Goal: Book appointment/travel/reservation

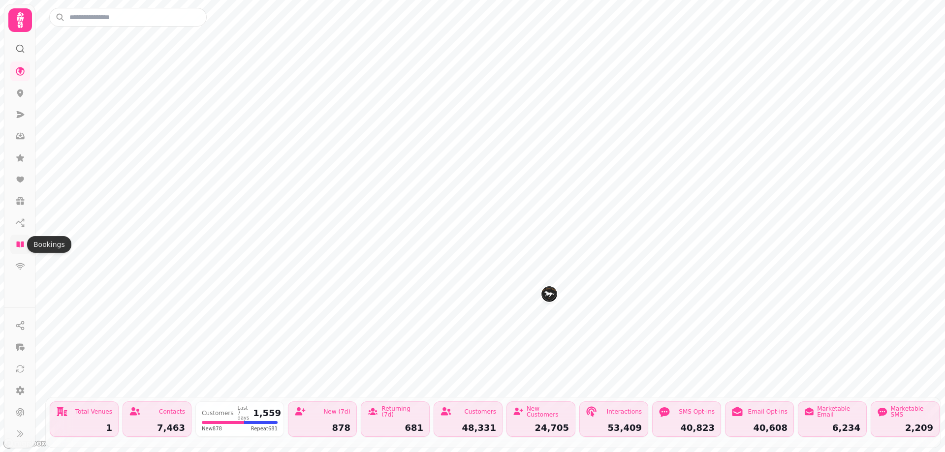
click at [22, 248] on icon at bounding box center [20, 245] width 10 height 10
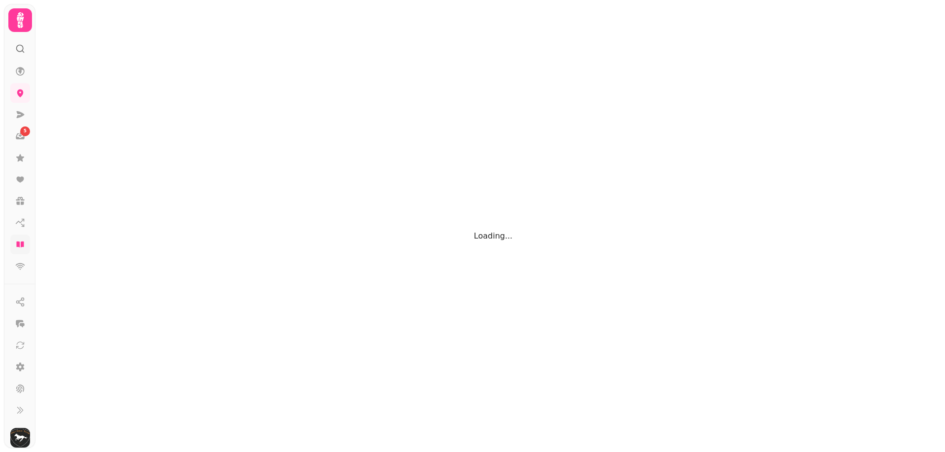
click at [18, 244] on icon at bounding box center [19, 245] width 7 height 6
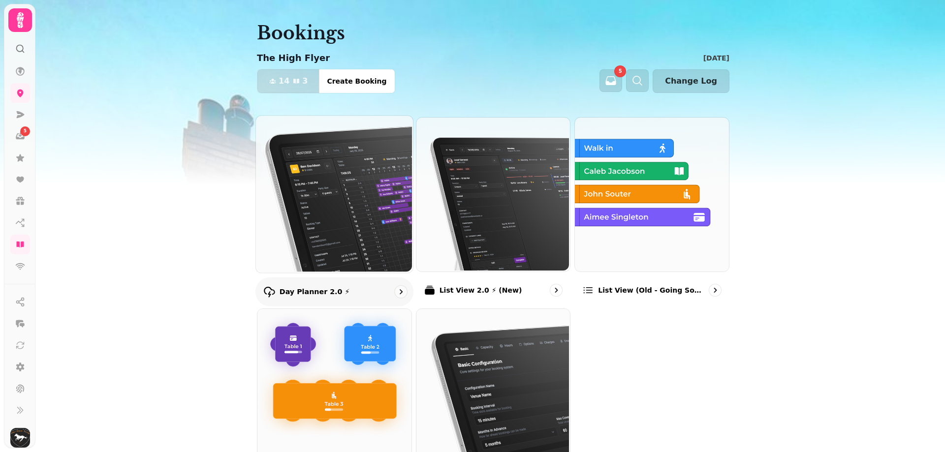
click at [396, 293] on icon "go to" at bounding box center [401, 292] width 10 height 10
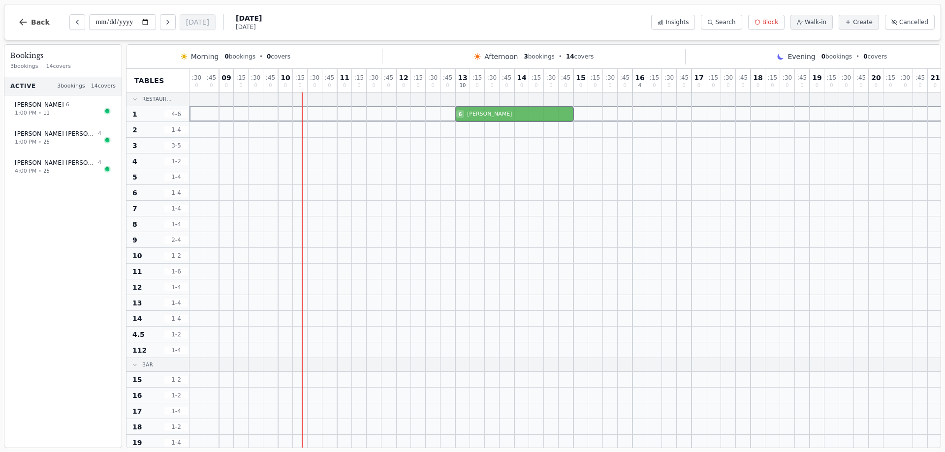
drag, startPoint x: 493, startPoint y: 274, endPoint x: 488, endPoint y: 101, distance: 172.9
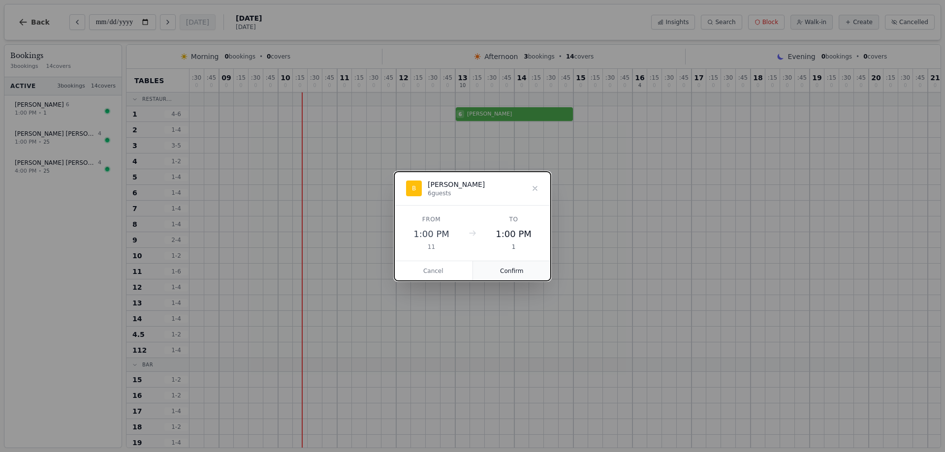
click at [506, 274] on button "Confirm" at bounding box center [512, 271] width 78 height 20
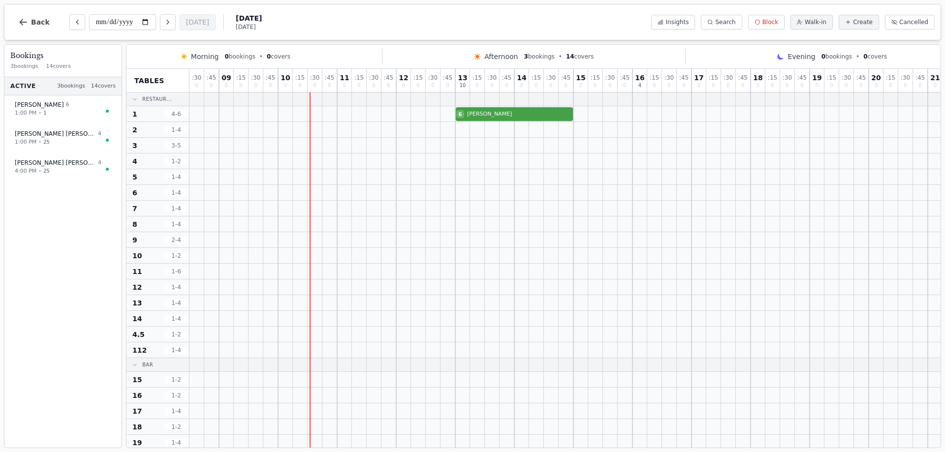
click at [468, 117] on div "6 [PERSON_NAME]" at bounding box center [603, 114] width 827 height 16
select select "****"
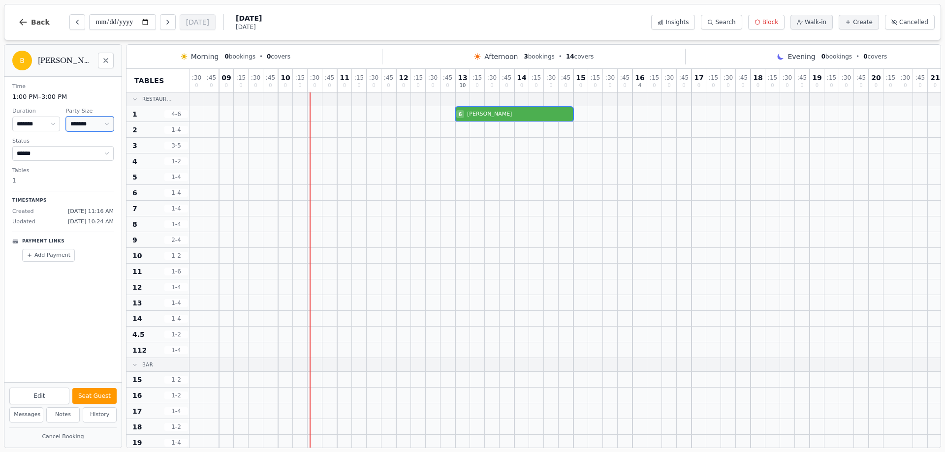
click at [102, 124] on select "* ***** * ****** * ****** * ****** * ****** * ****** * ****** * ****** * ******…" at bounding box center [90, 124] width 48 height 15
select select "*"
click at [66, 117] on select "* ***** * ****** * ****** * ****** * ****** * ****** * ****** * ****** * ******…" at bounding box center [90, 124] width 48 height 15
click at [107, 62] on icon "Close" at bounding box center [106, 61] width 4 height 4
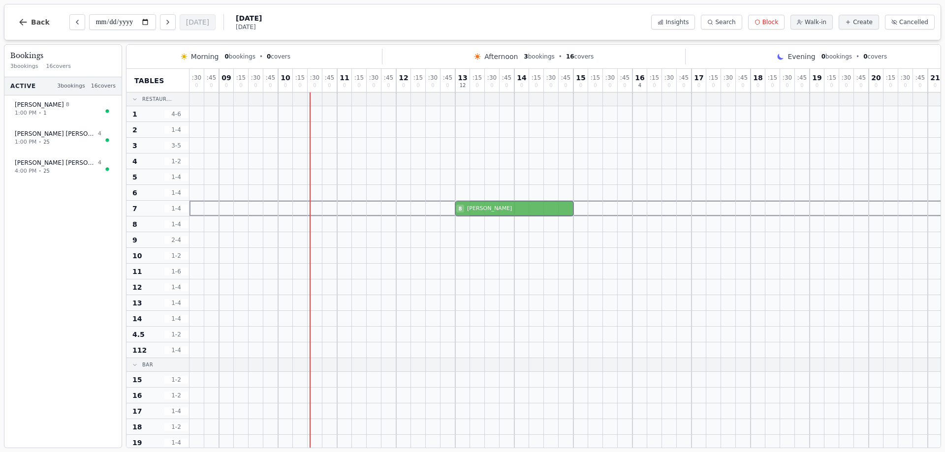
drag, startPoint x: 475, startPoint y: 113, endPoint x: 469, endPoint y: 207, distance: 94.7
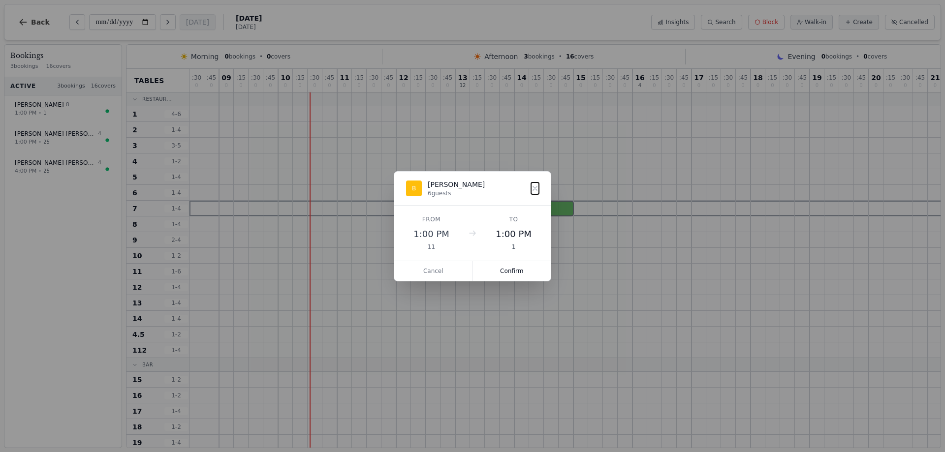
click at [504, 269] on button "Confirm" at bounding box center [512, 271] width 78 height 20
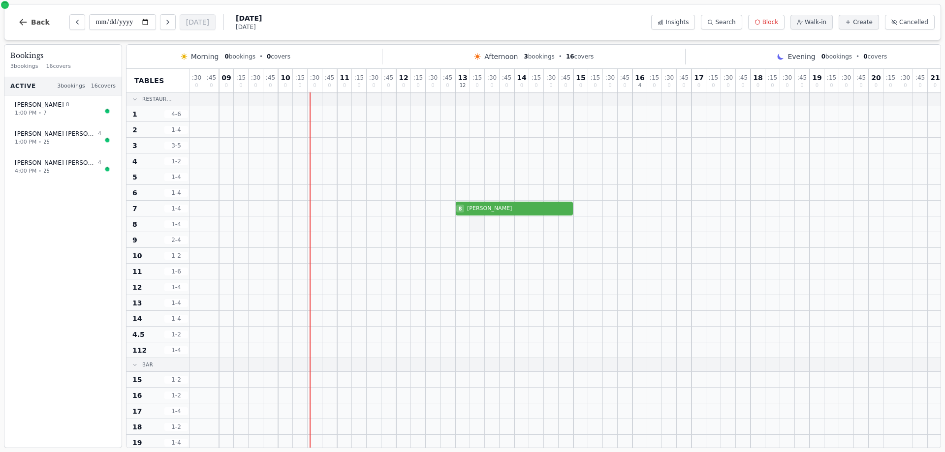
click at [483, 222] on div at bounding box center [477, 224] width 15 height 15
click at [503, 201] on div at bounding box center [507, 208] width 15 height 15
click at [503, 203] on div "8 [PERSON_NAME]" at bounding box center [603, 209] width 827 height 16
select select "****"
select select "*"
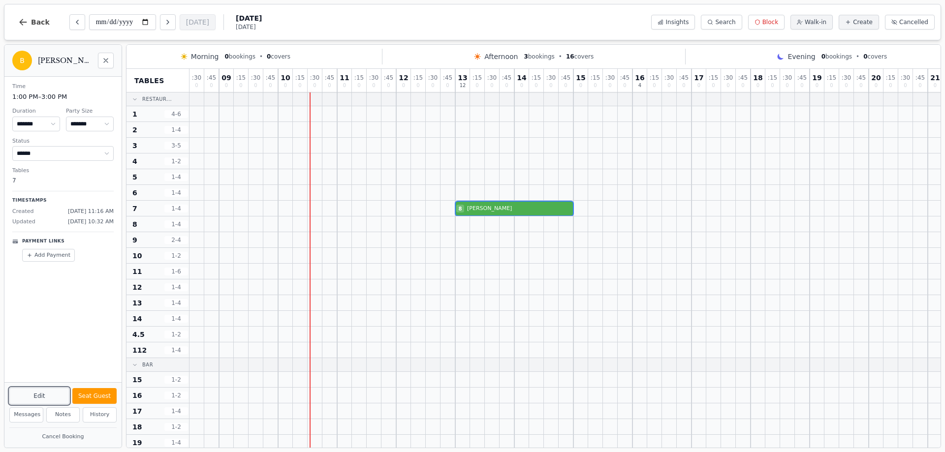
click at [53, 393] on button "Edit" at bounding box center [39, 396] width 60 height 17
select select "*"
select select "****"
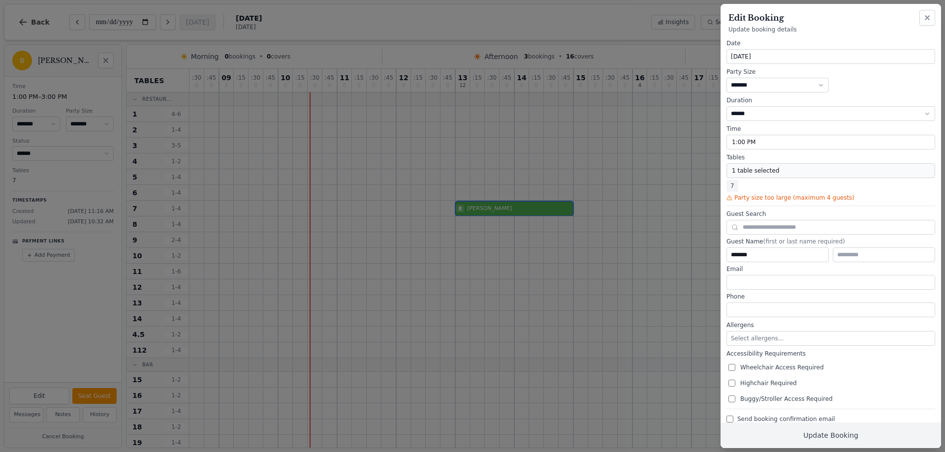
click at [783, 169] on button "1 table selected" at bounding box center [831, 170] width 209 height 15
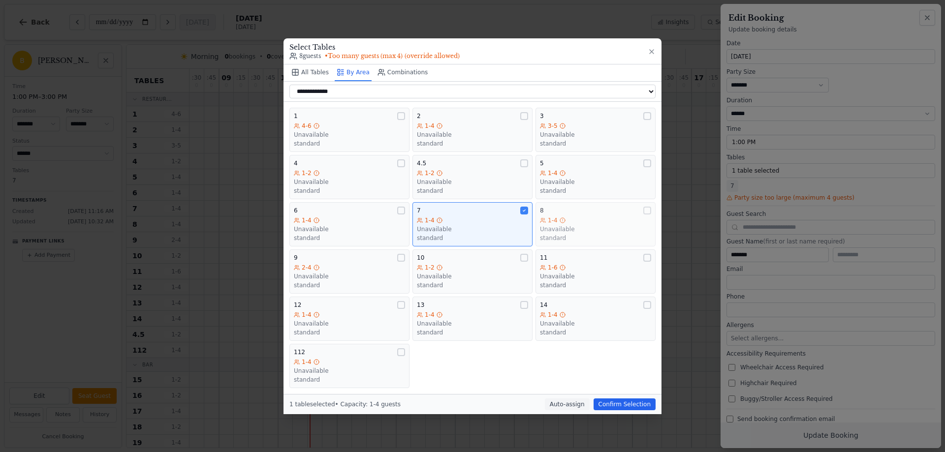
click at [583, 217] on div "1-4" at bounding box center [595, 221] width 111 height 8
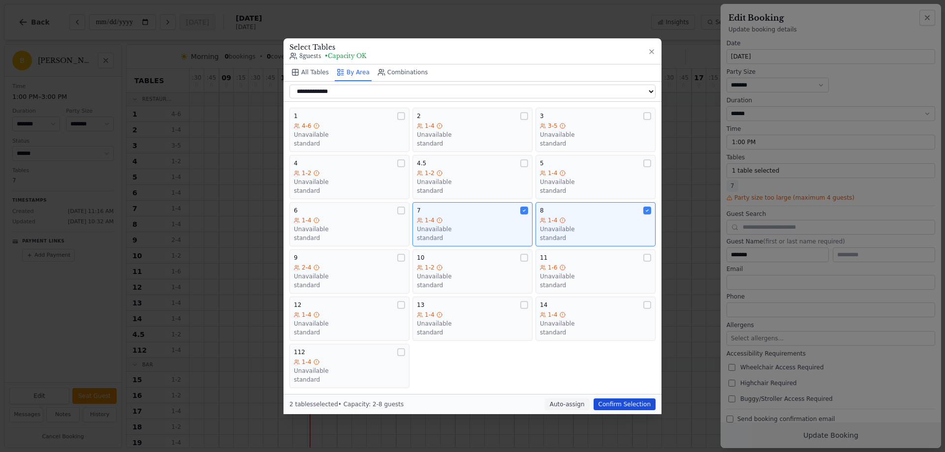
click at [632, 404] on button "Confirm Selection" at bounding box center [625, 405] width 62 height 12
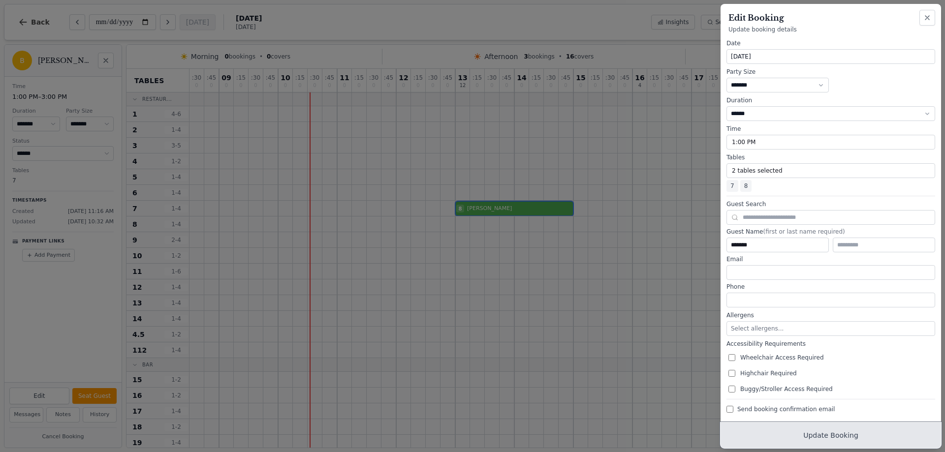
click at [839, 446] on button "Update Booking" at bounding box center [831, 436] width 221 height 26
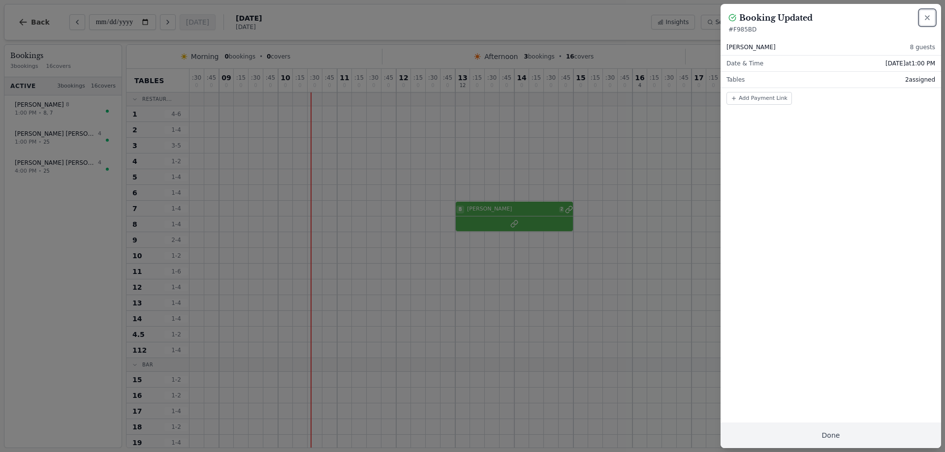
click at [923, 16] on button "Close" at bounding box center [928, 18] width 16 height 16
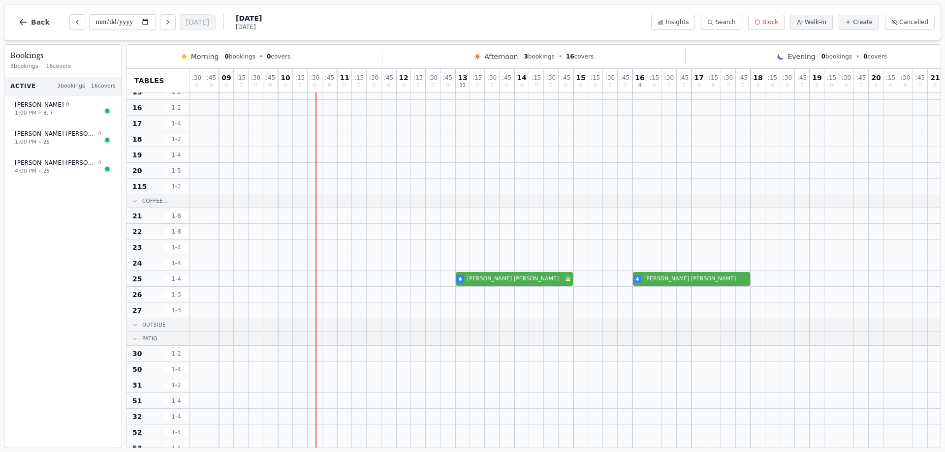
scroll to position [148, 0]
